Goal: Check status: Check status

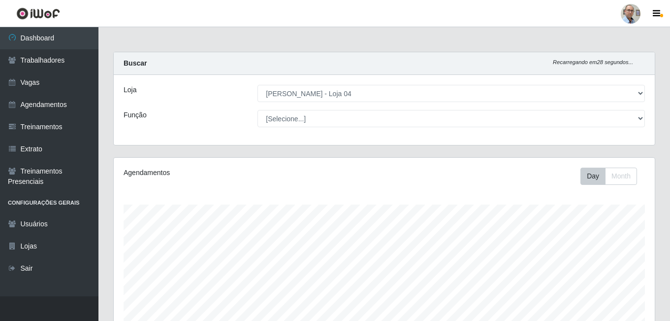
select select "251"
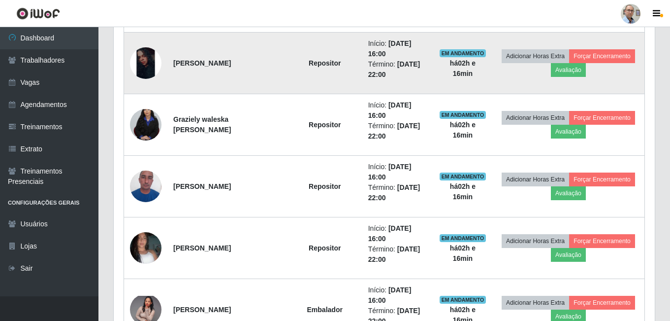
scroll to position [601, 0]
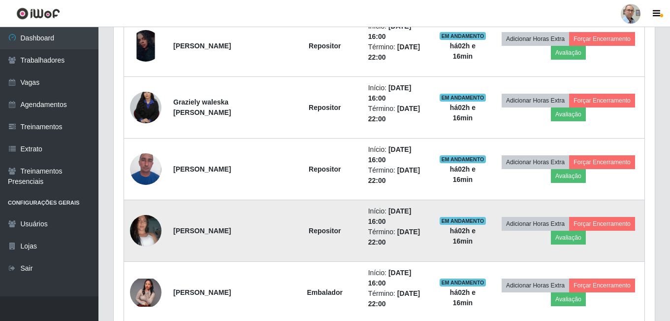
click at [148, 230] on img at bounding box center [146, 230] width 32 height 56
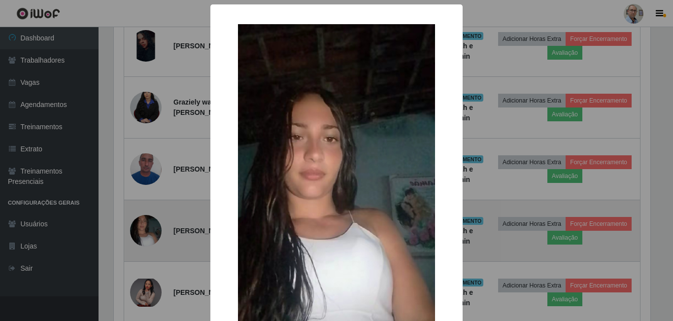
click at [148, 230] on div "× OK Cancel" at bounding box center [336, 160] width 673 height 321
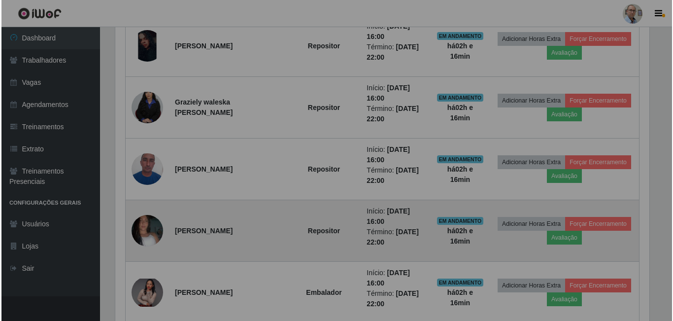
scroll to position [204, 541]
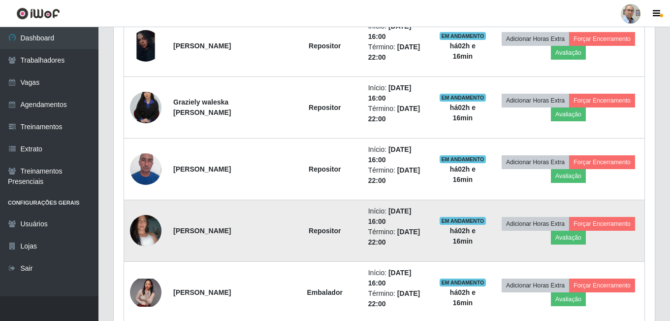
click at [148, 230] on img at bounding box center [146, 230] width 32 height 56
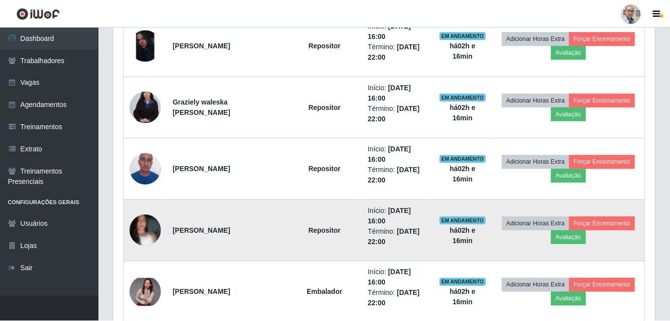
scroll to position [204, 536]
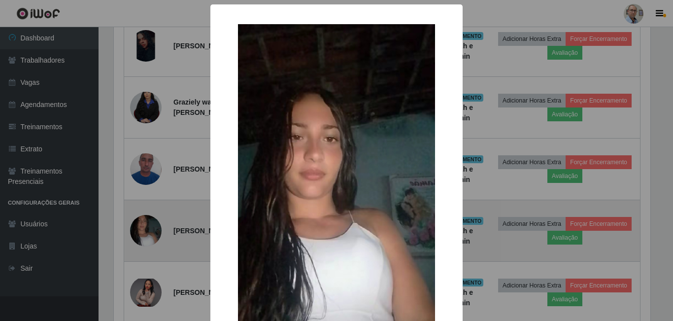
click at [148, 230] on div "× OK Cancel" at bounding box center [336, 160] width 673 height 321
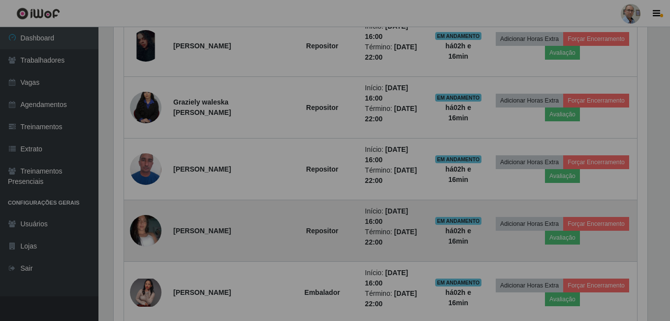
scroll to position [204, 541]
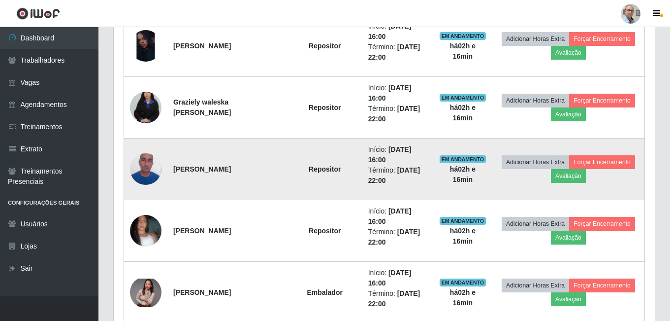
click at [151, 166] on img at bounding box center [146, 169] width 32 height 42
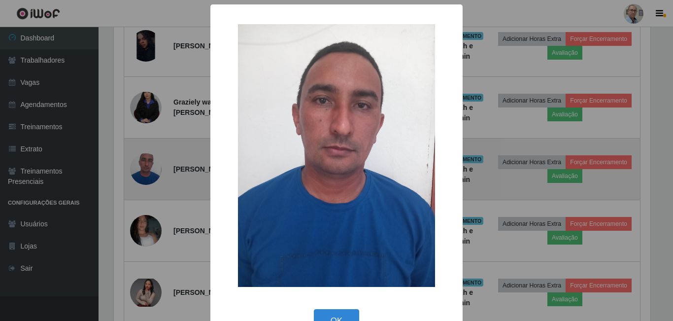
click at [151, 166] on div "× OK Cancel" at bounding box center [336, 160] width 673 height 321
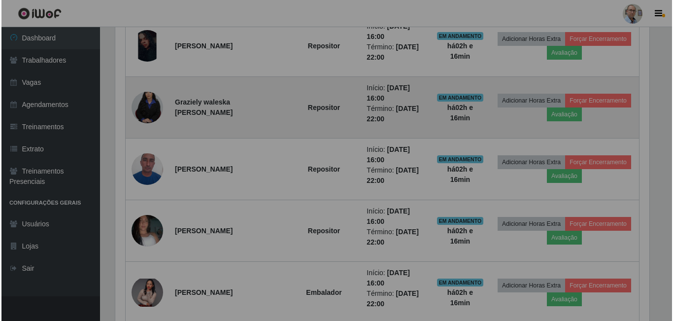
scroll to position [204, 541]
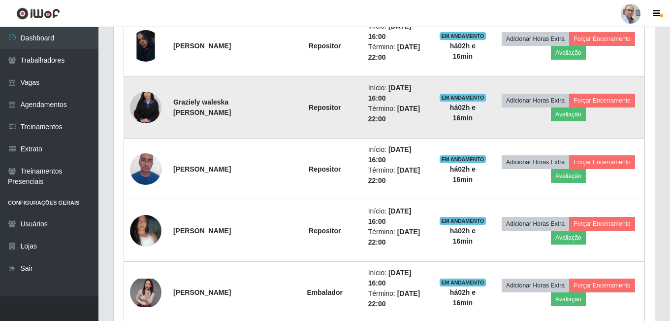
click at [145, 112] on img at bounding box center [146, 107] width 32 height 47
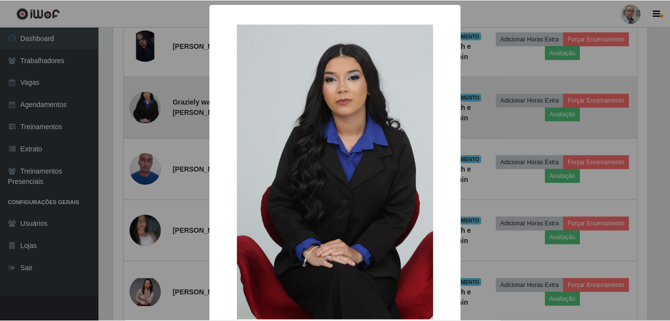
scroll to position [204, 536]
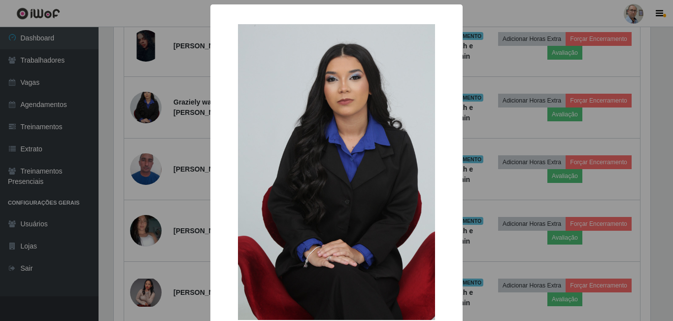
click at [177, 130] on div "× OK Cancel" at bounding box center [336, 160] width 673 height 321
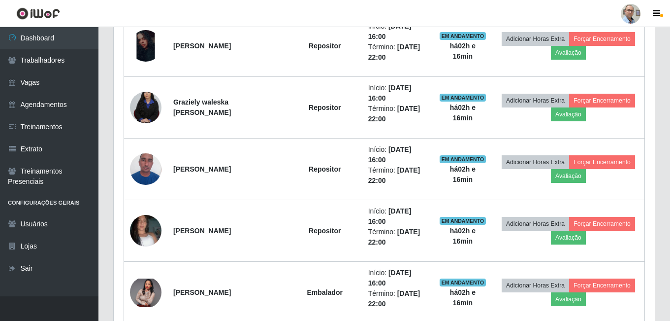
scroll to position [204, 541]
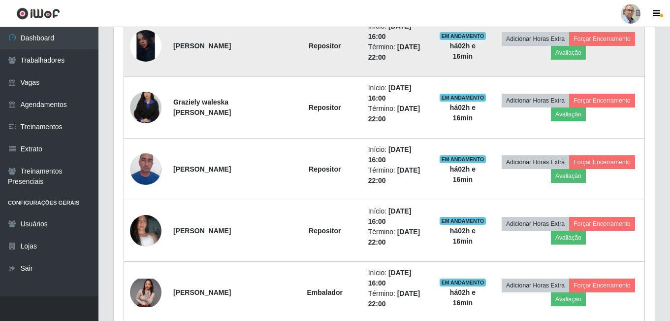
click at [146, 53] on img at bounding box center [146, 46] width 32 height 32
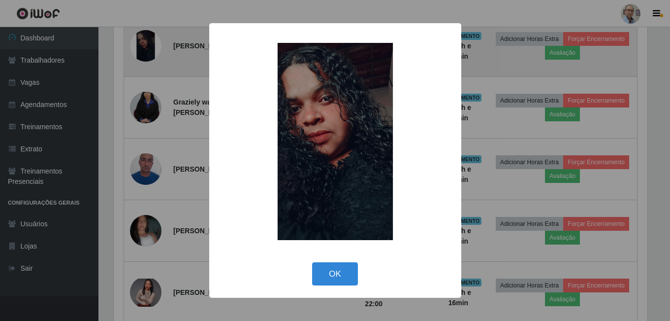
scroll to position [204, 536]
click at [146, 53] on div "× OK Cancel" at bounding box center [336, 160] width 673 height 321
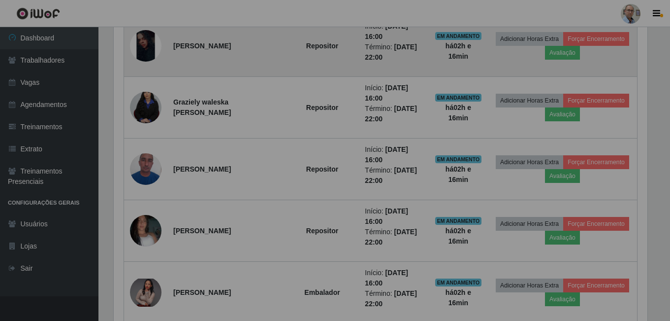
scroll to position [204, 541]
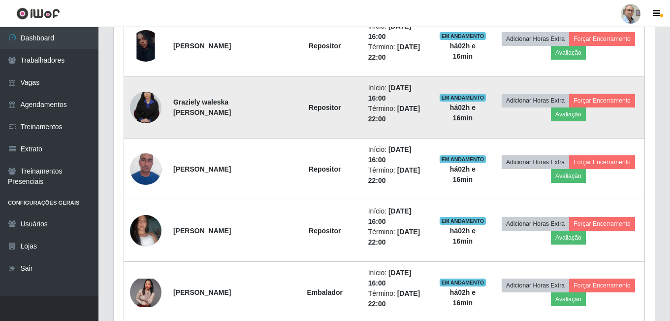
click at [148, 103] on img at bounding box center [146, 107] width 32 height 47
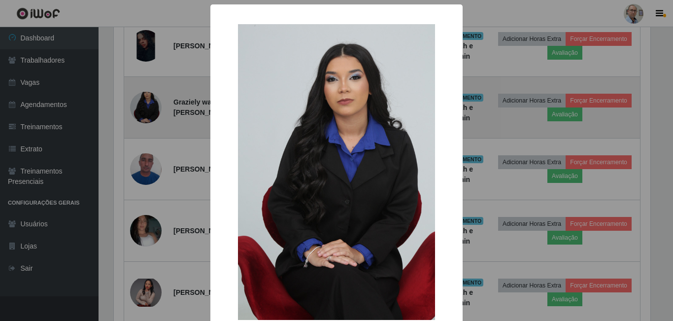
click at [148, 103] on div "× OK Cancel" at bounding box center [336, 160] width 673 height 321
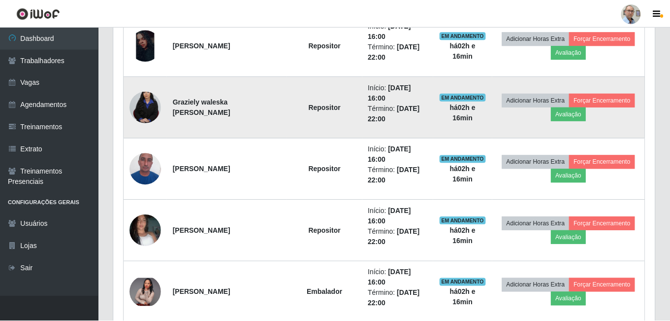
scroll to position [0, 0]
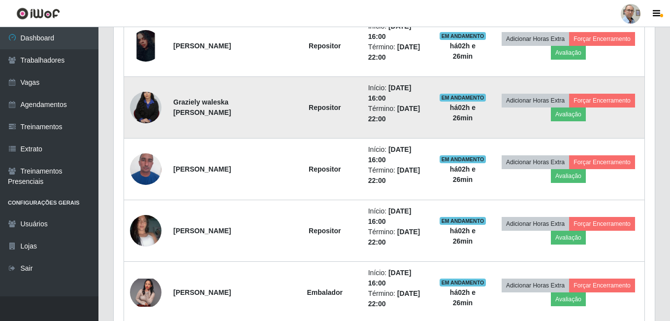
click at [144, 105] on img at bounding box center [146, 107] width 32 height 47
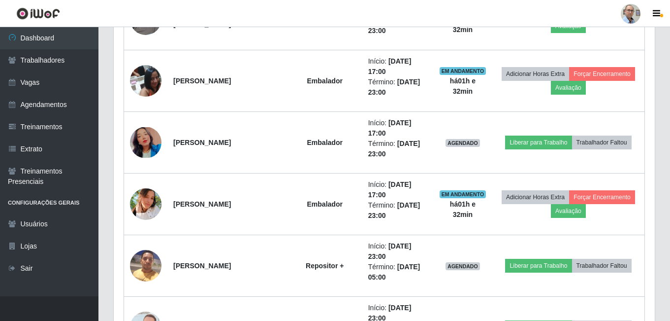
scroll to position [1439, 0]
